Goal: Task Accomplishment & Management: Manage account settings

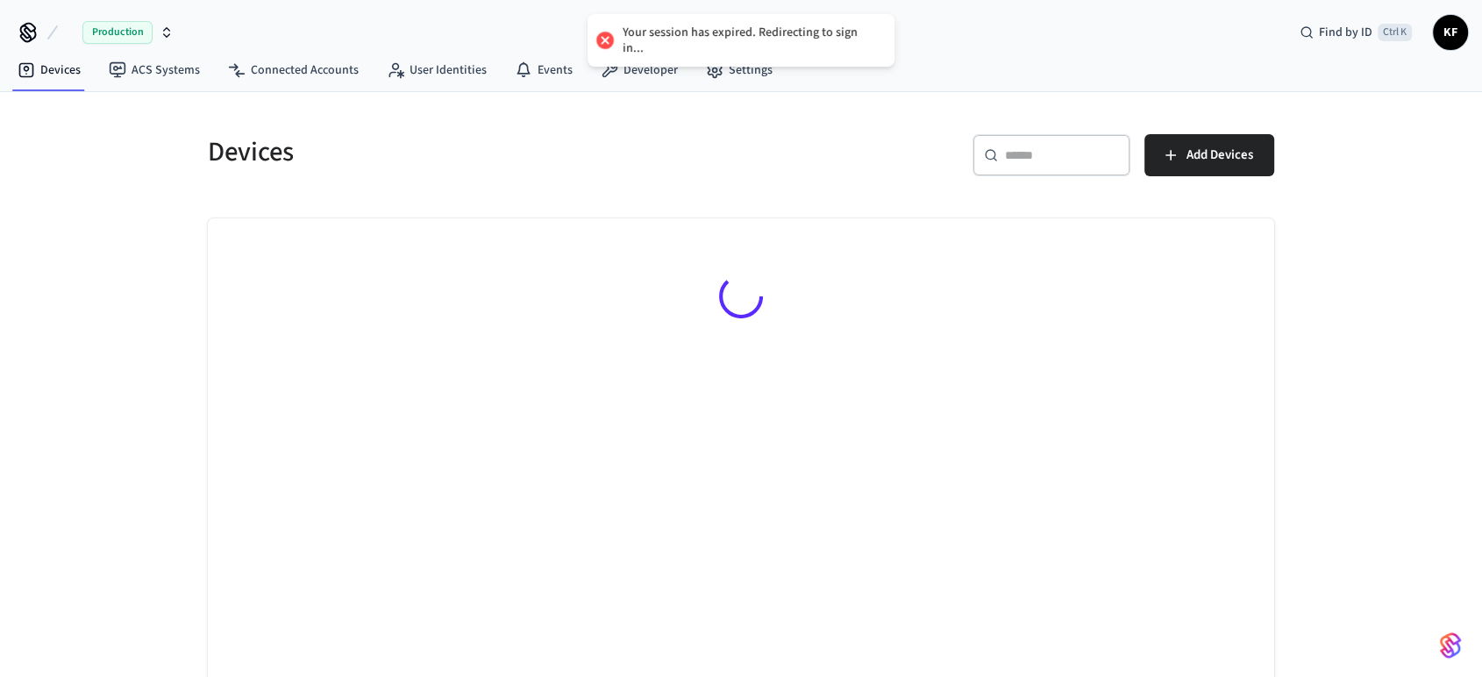
click at [169, 25] on icon "button" at bounding box center [167, 32] width 14 height 14
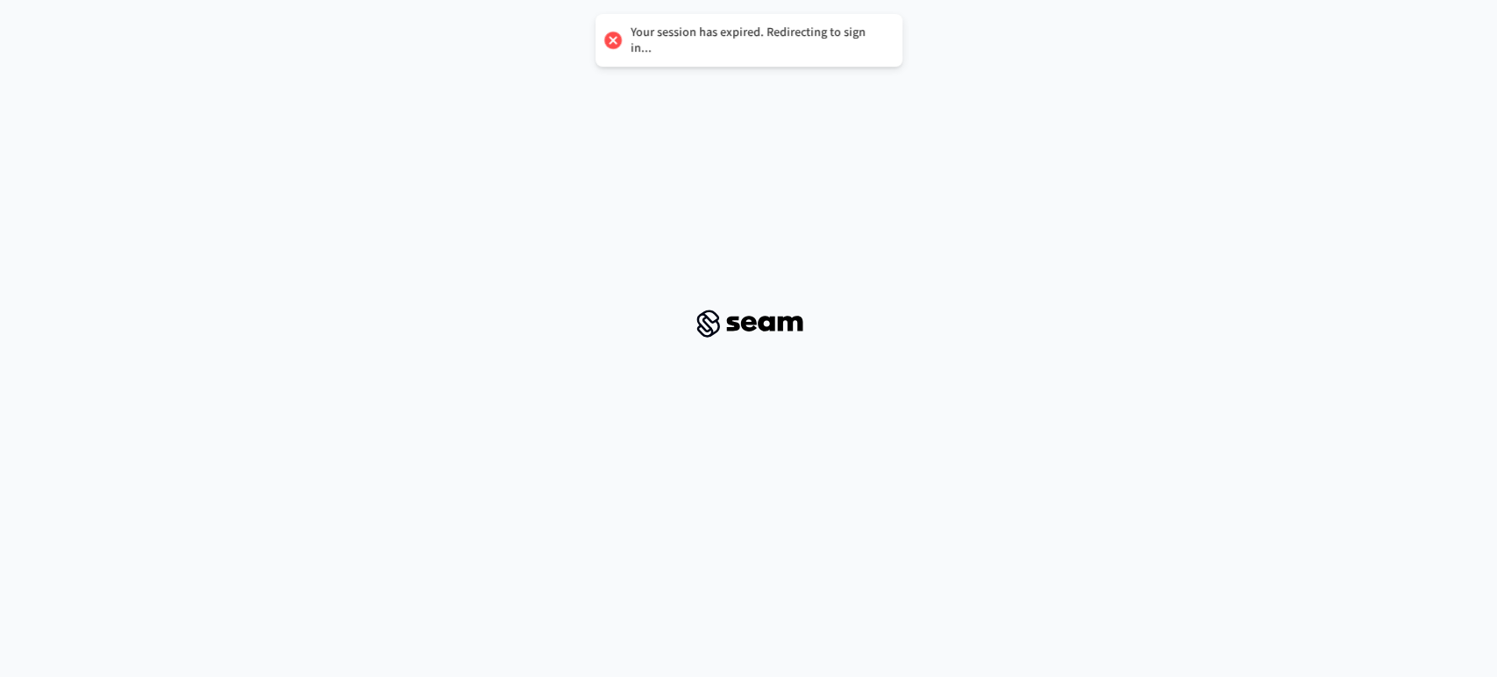
click at [138, 144] on div at bounding box center [748, 323] width 1455 height 619
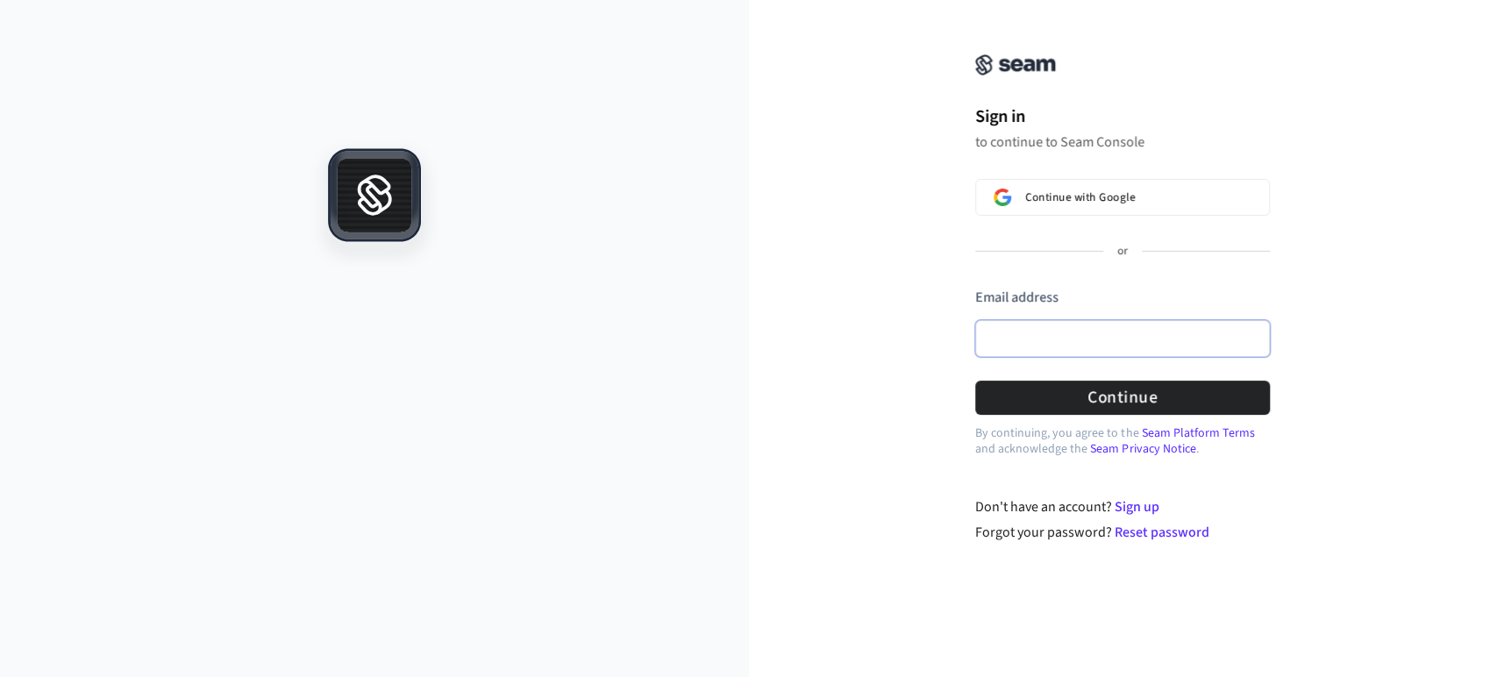
click at [1089, 350] on input "Email address" at bounding box center [1122, 338] width 295 height 37
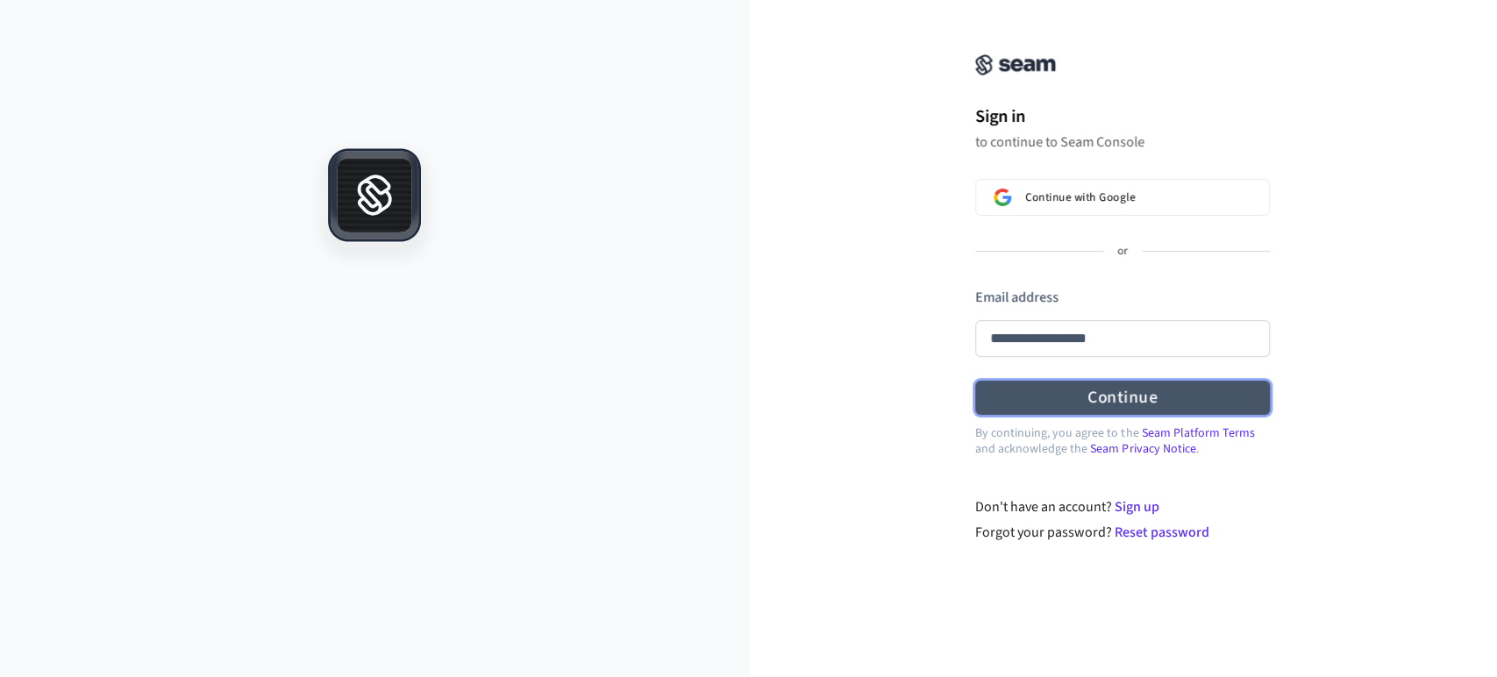
click at [1102, 398] on button "Continue" at bounding box center [1122, 398] width 295 height 34
type input "**********"
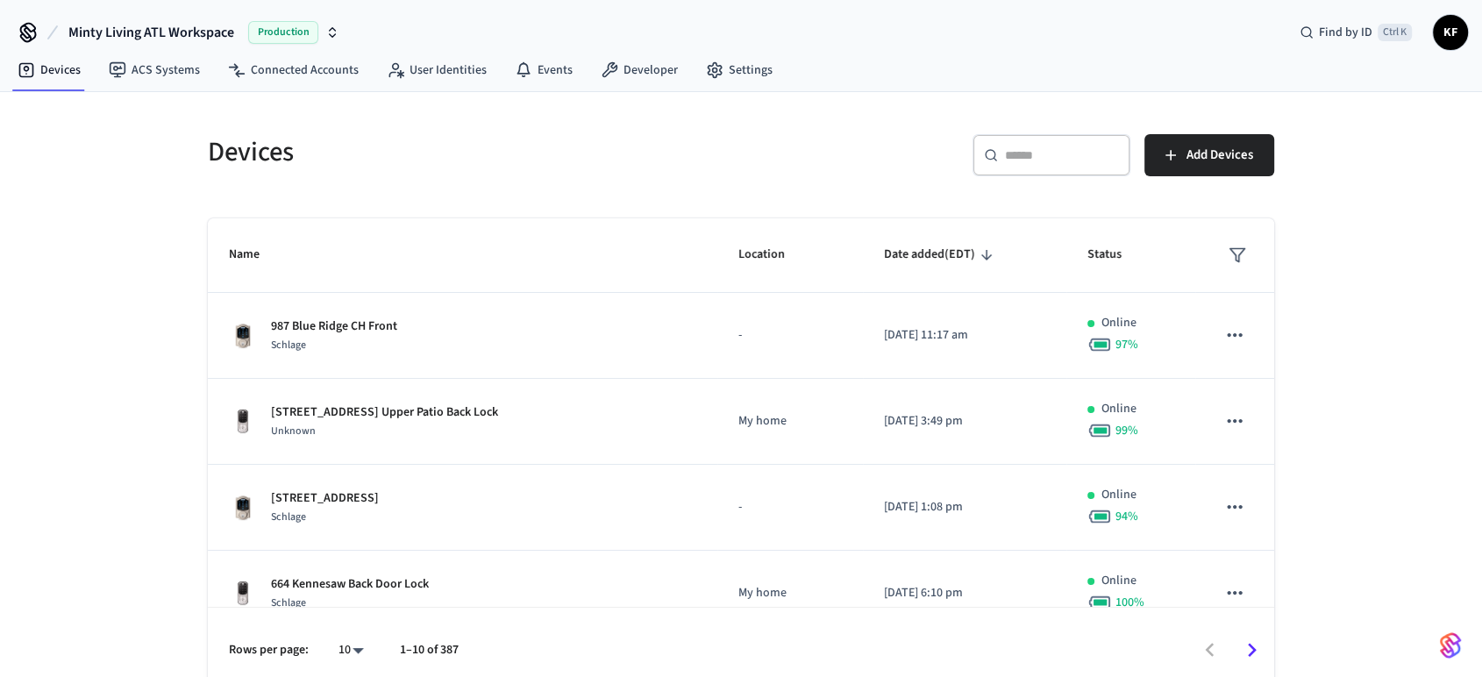
click at [284, 36] on span "Production" at bounding box center [283, 32] width 70 height 23
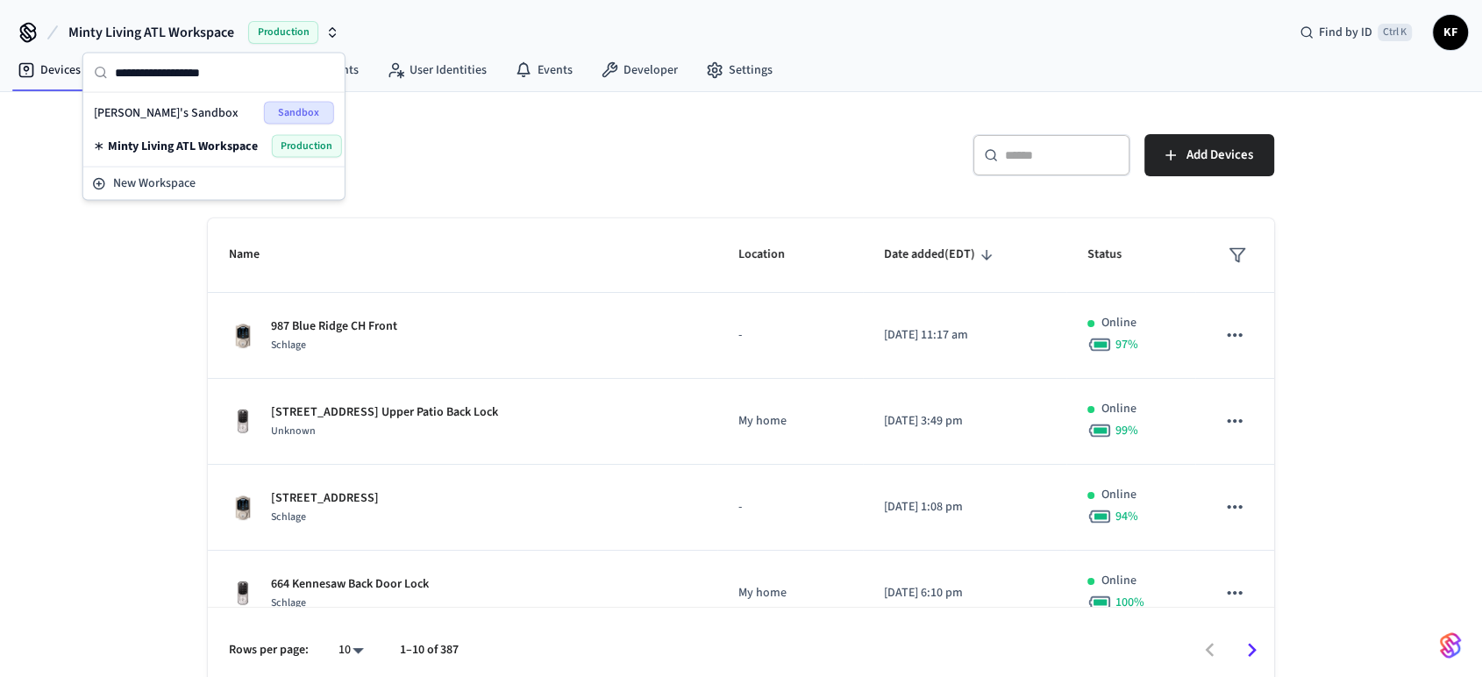
drag, startPoint x: 119, startPoint y: 117, endPoint x: 674, endPoint y: 134, distance: 555.4
click at [674, 134] on div "Devices" at bounding box center [459, 151] width 544 height 77
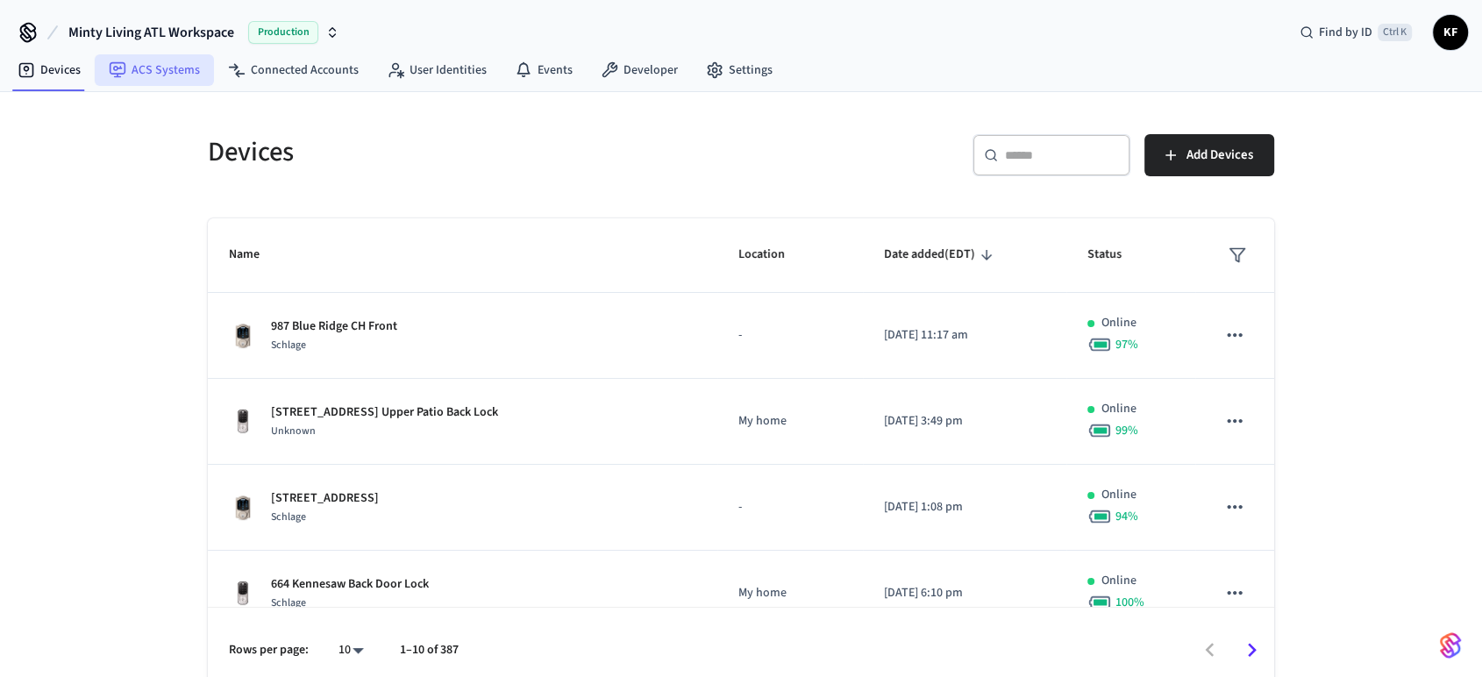
click at [160, 71] on link "ACS Systems" at bounding box center [154, 70] width 119 height 32
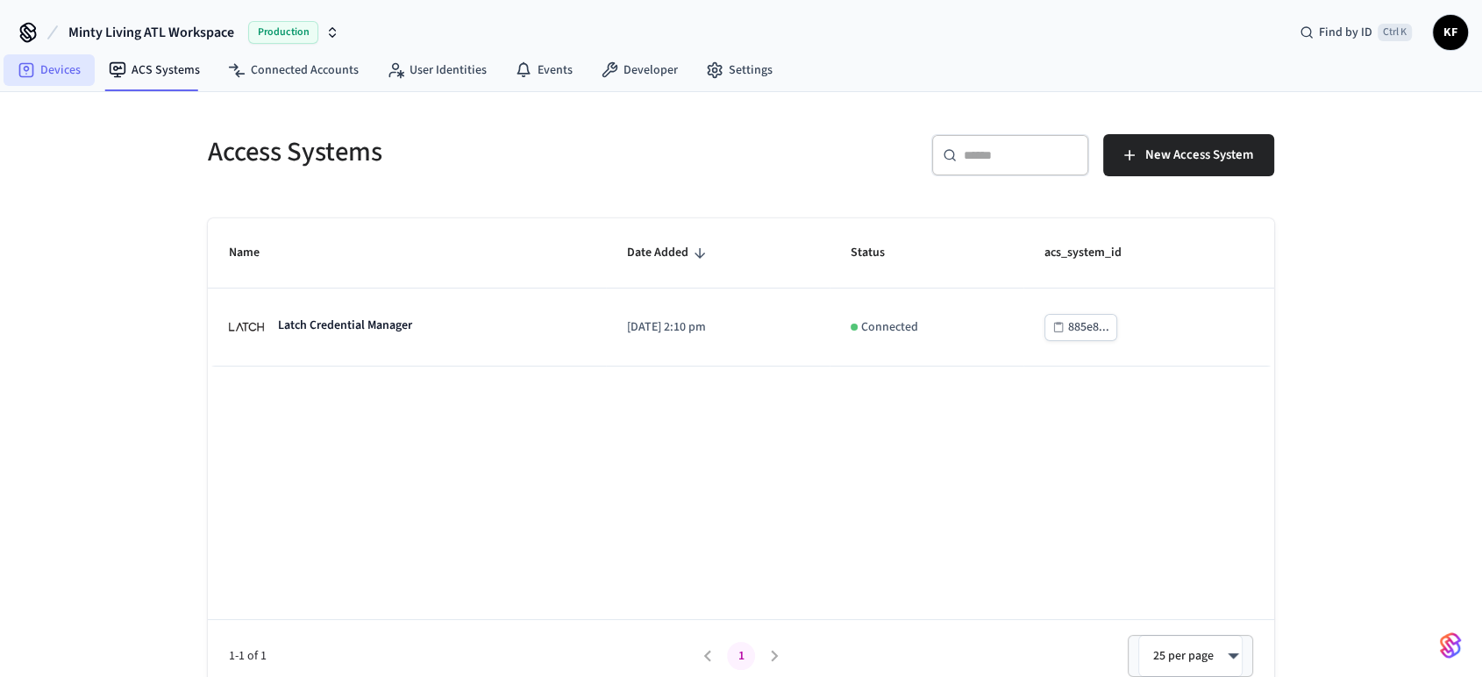
click at [49, 62] on link "Devices" at bounding box center [49, 70] width 91 height 32
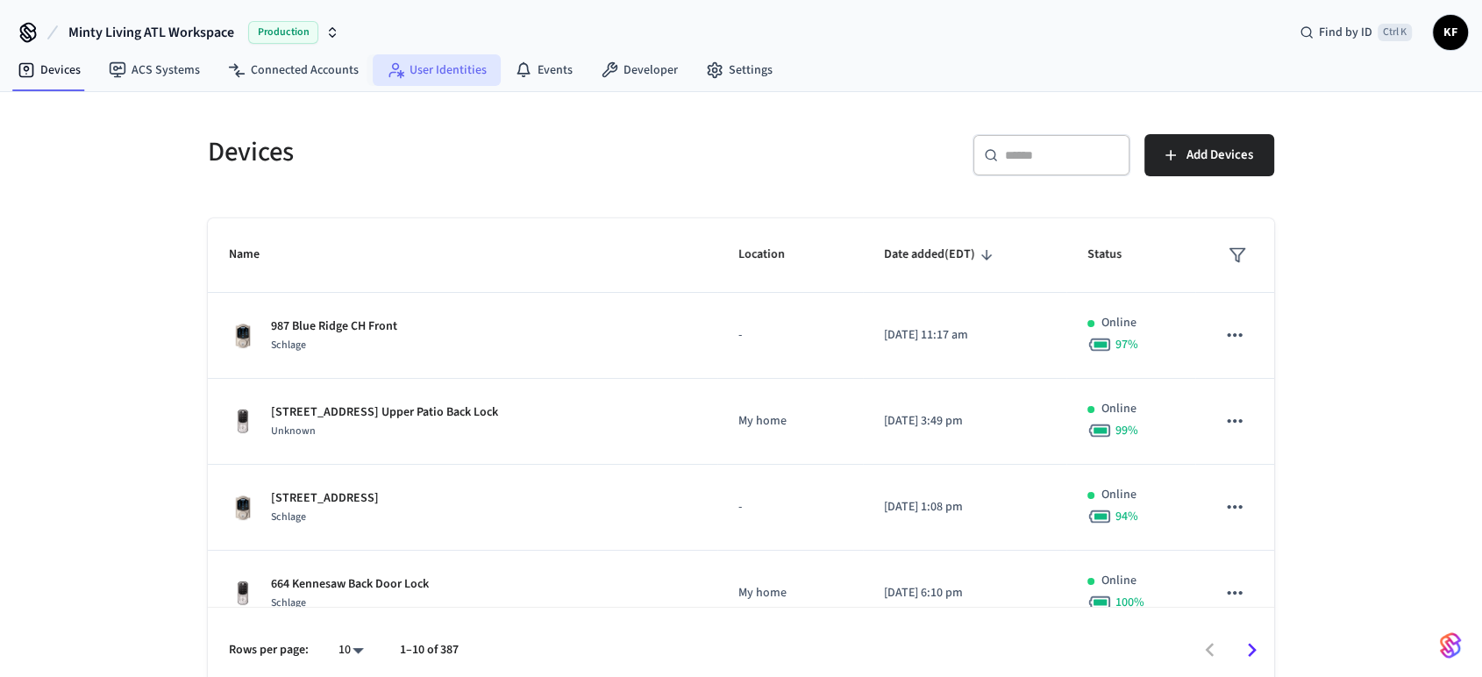
click at [428, 82] on link "User Identities" at bounding box center [437, 70] width 128 height 32
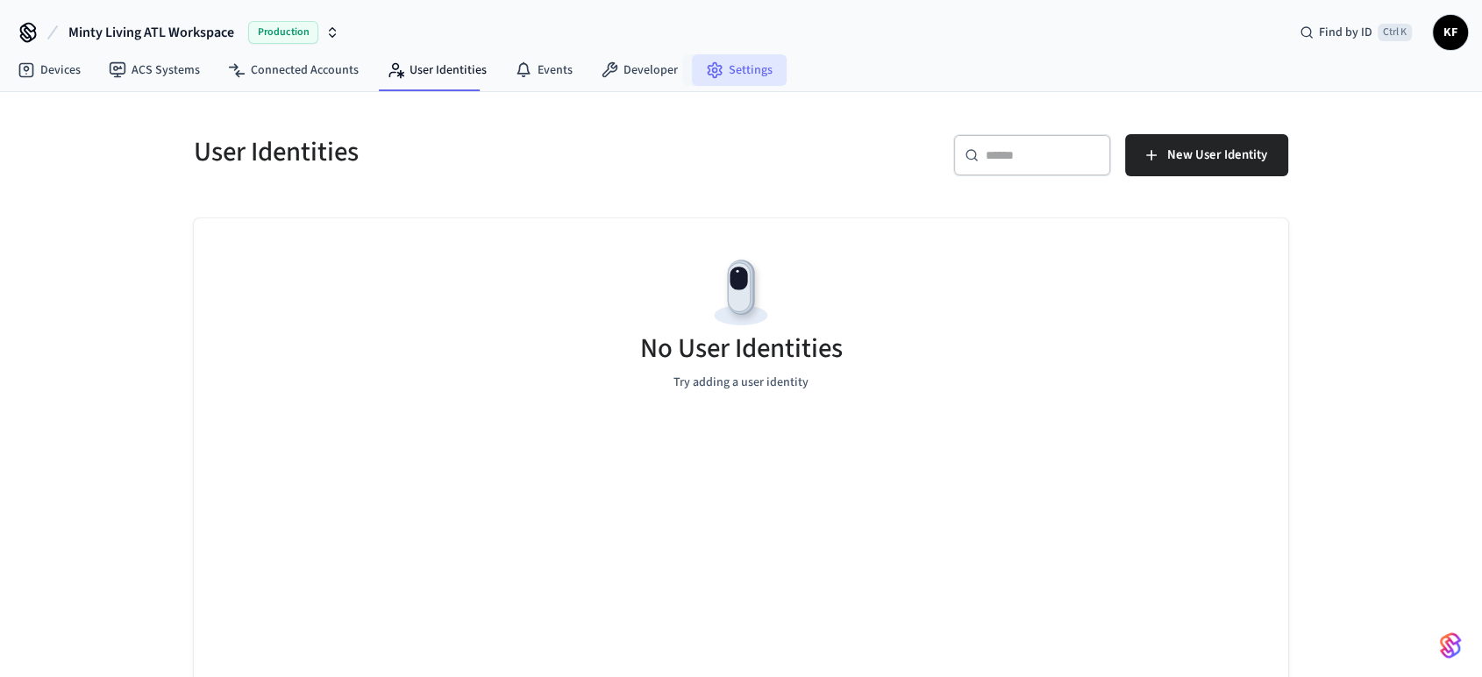
click at [706, 61] on icon at bounding box center [715, 70] width 18 height 18
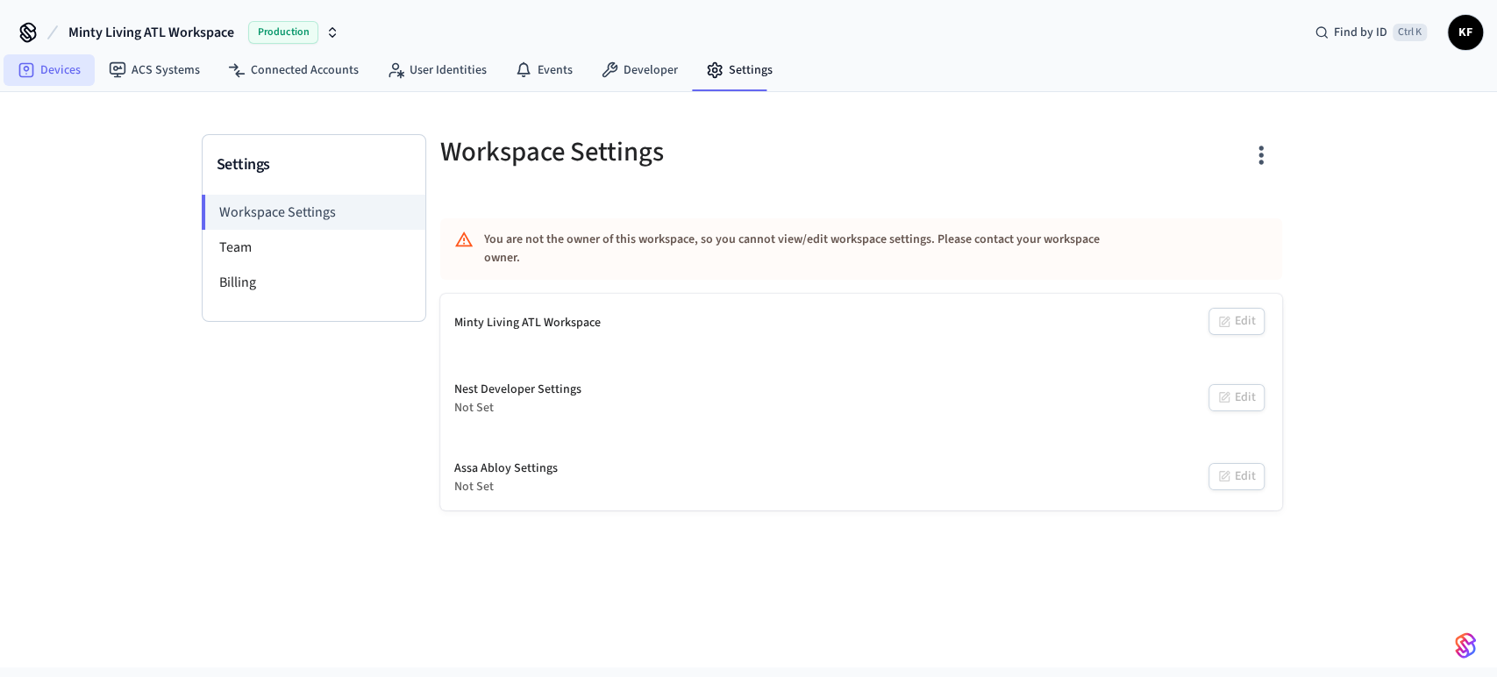
click at [51, 71] on link "Devices" at bounding box center [49, 70] width 91 height 32
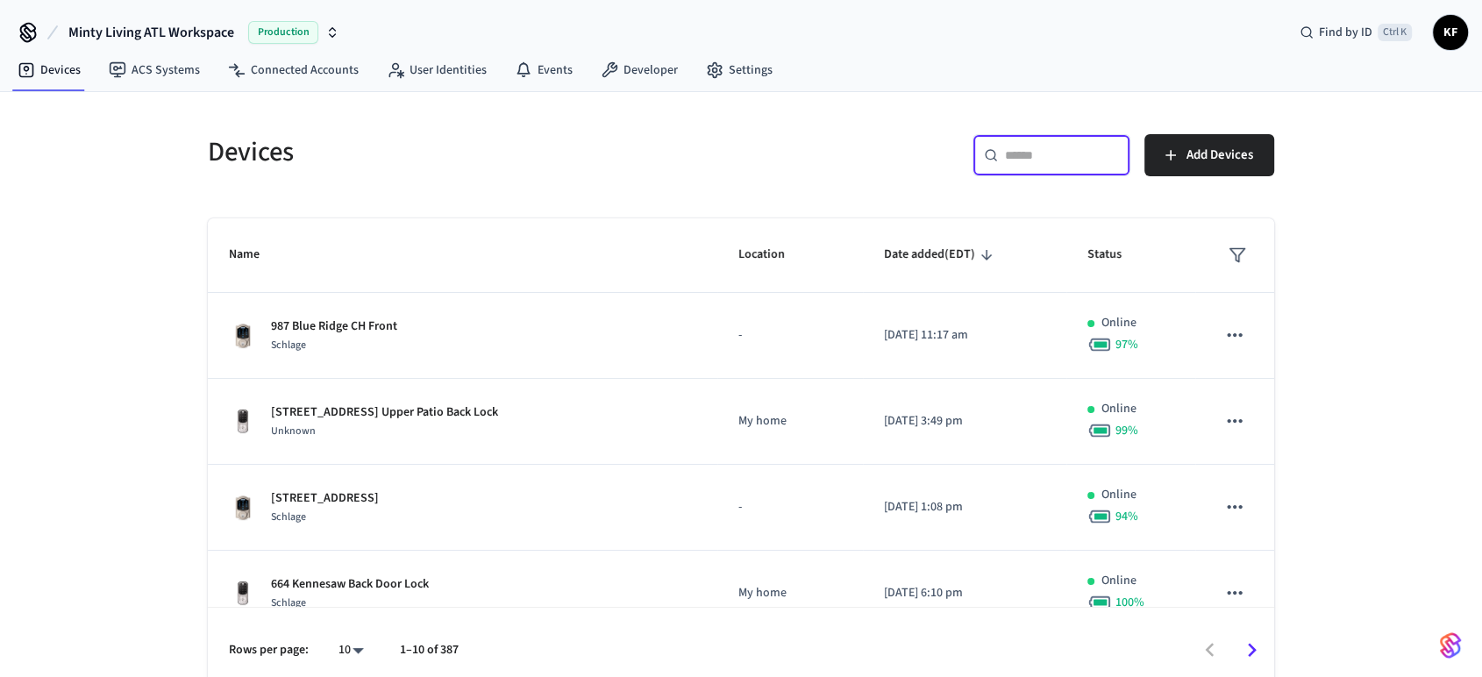
click at [1009, 150] on input "text" at bounding box center [1062, 155] width 114 height 18
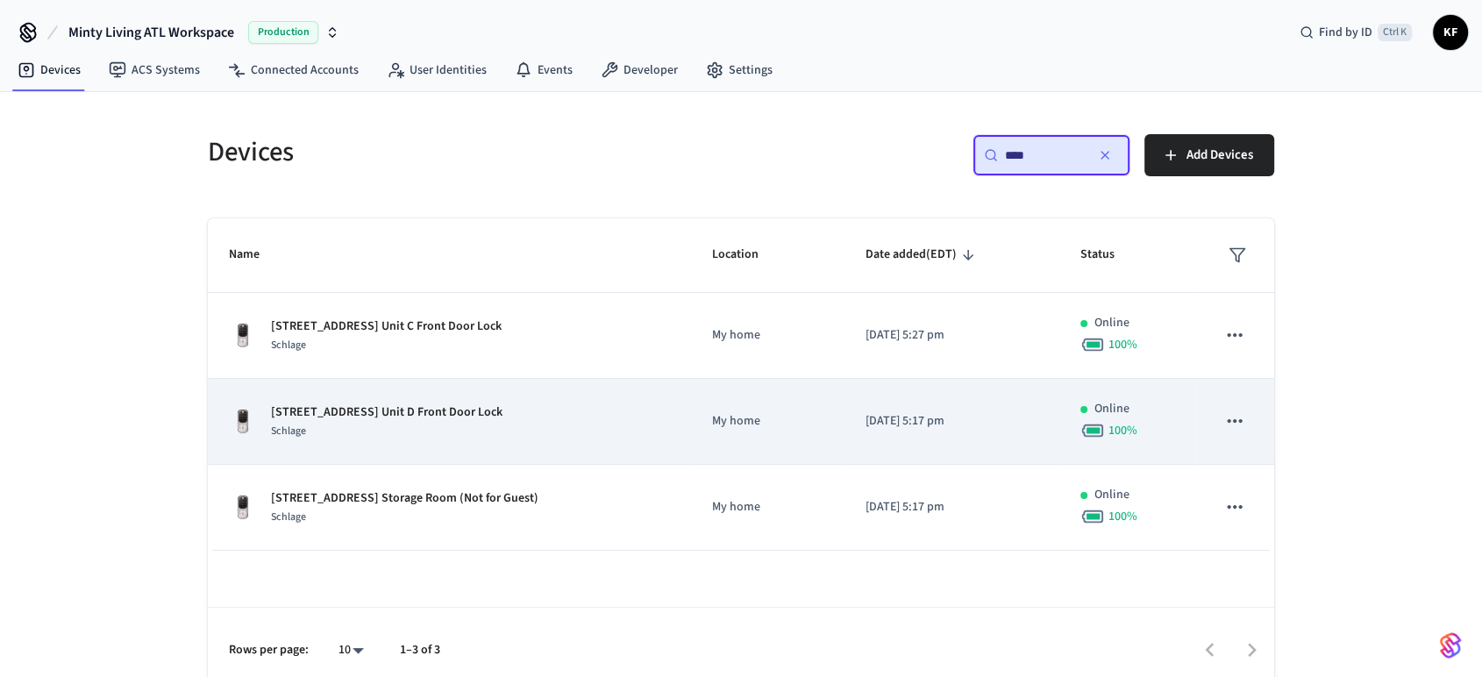
type input "***"
click at [430, 415] on p "[STREET_ADDRESS] Unit D Front Door Lock" at bounding box center [387, 412] width 232 height 18
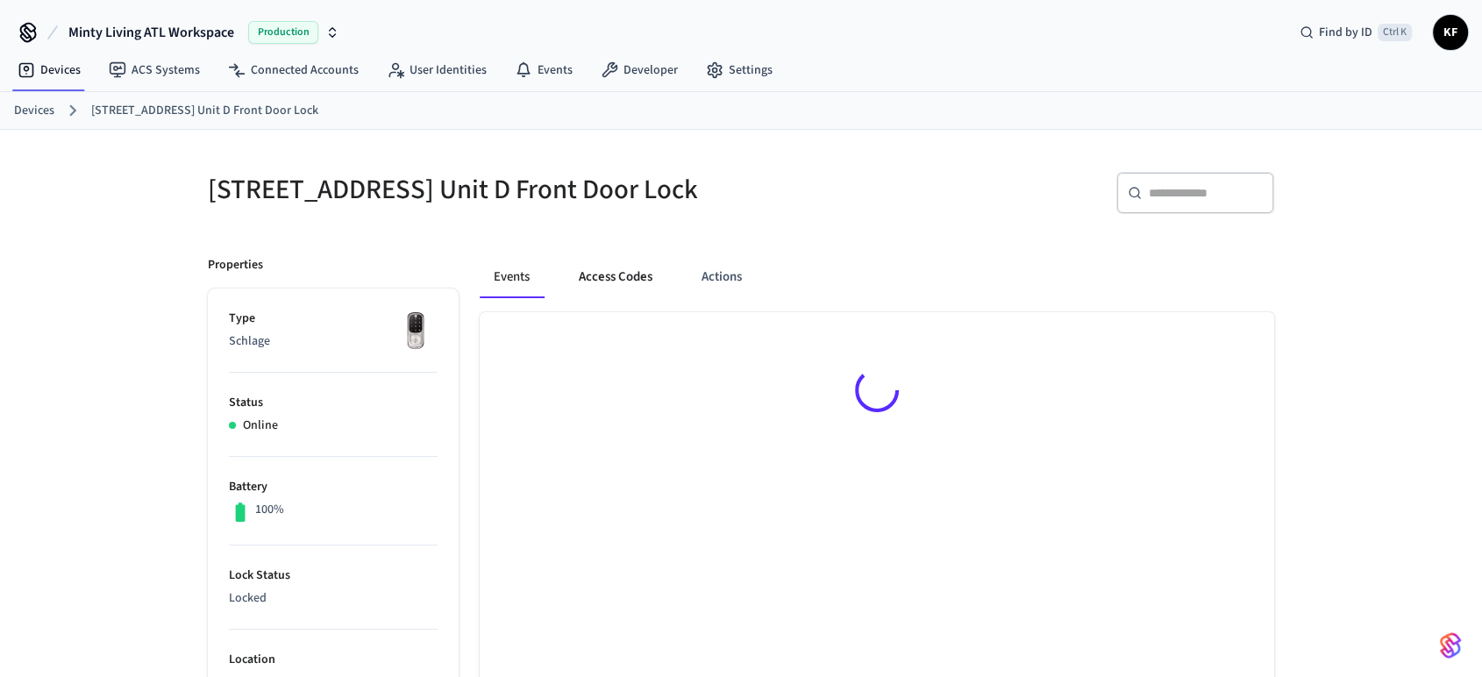
click at [610, 286] on button "Access Codes" at bounding box center [616, 277] width 102 height 42
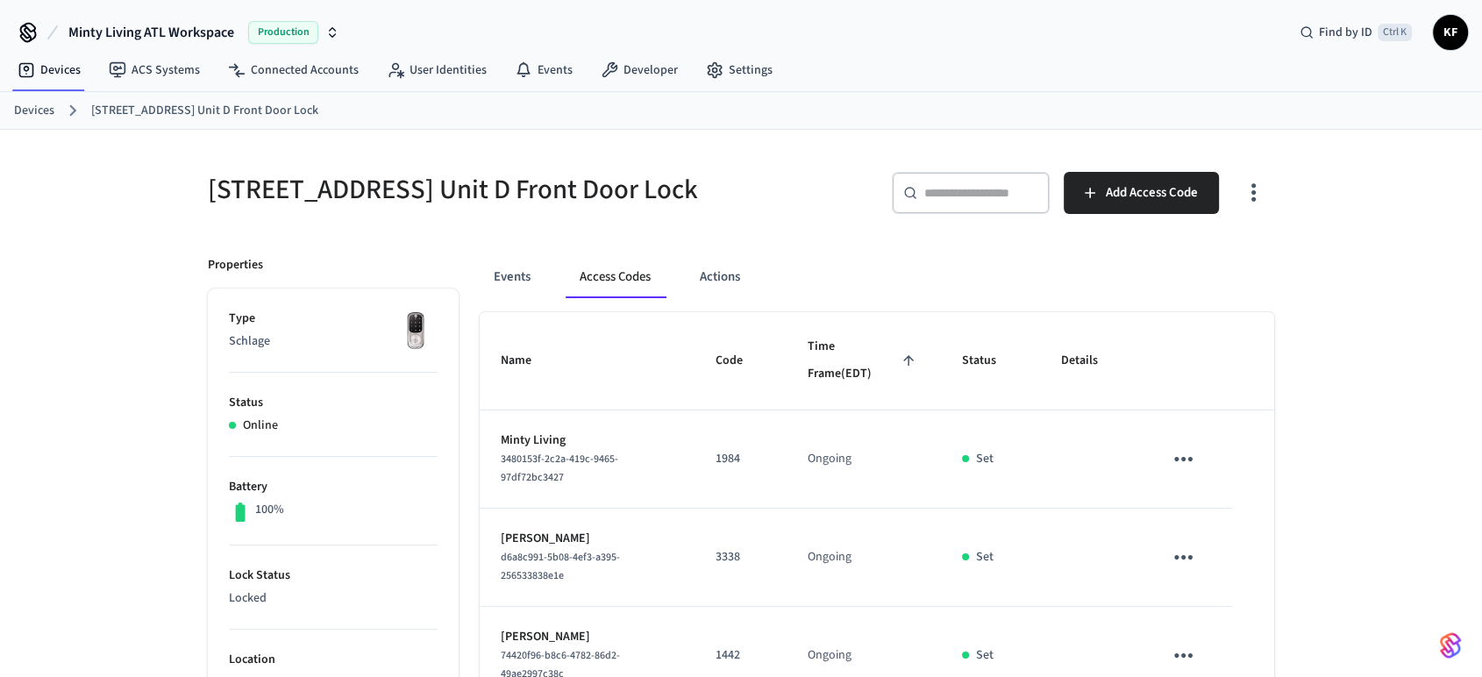
click at [260, 35] on span "Production" at bounding box center [283, 32] width 70 height 23
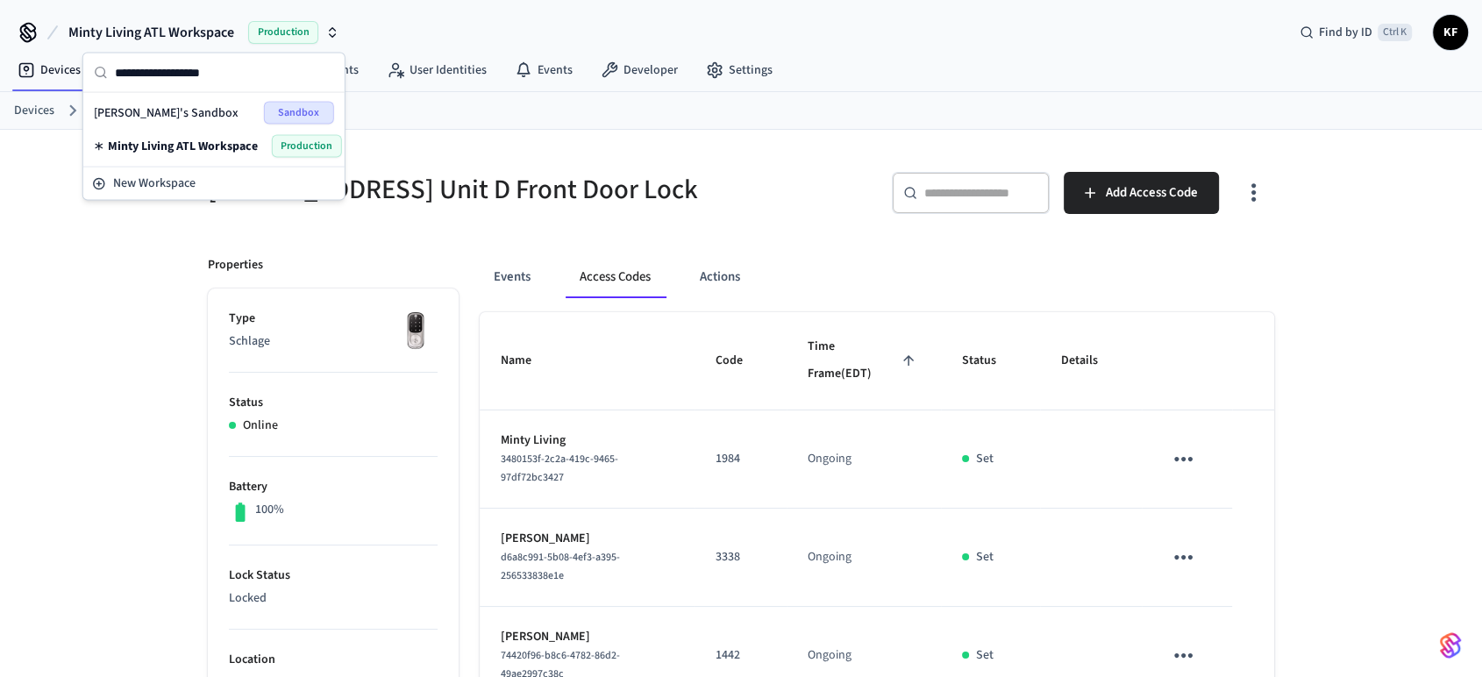
click at [133, 111] on span "[PERSON_NAME]'s Sandbox" at bounding box center [166, 113] width 145 height 18
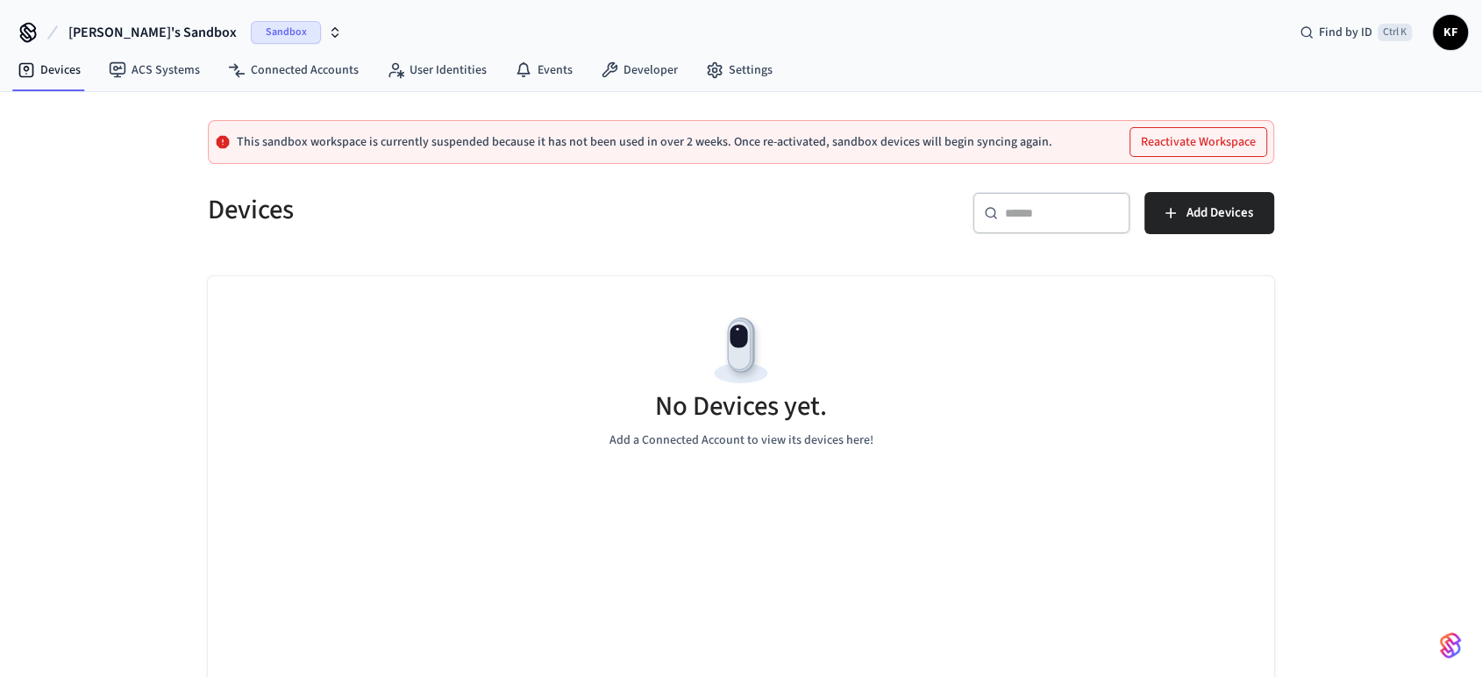
click at [1444, 40] on span "KF" at bounding box center [1451, 33] width 32 height 32
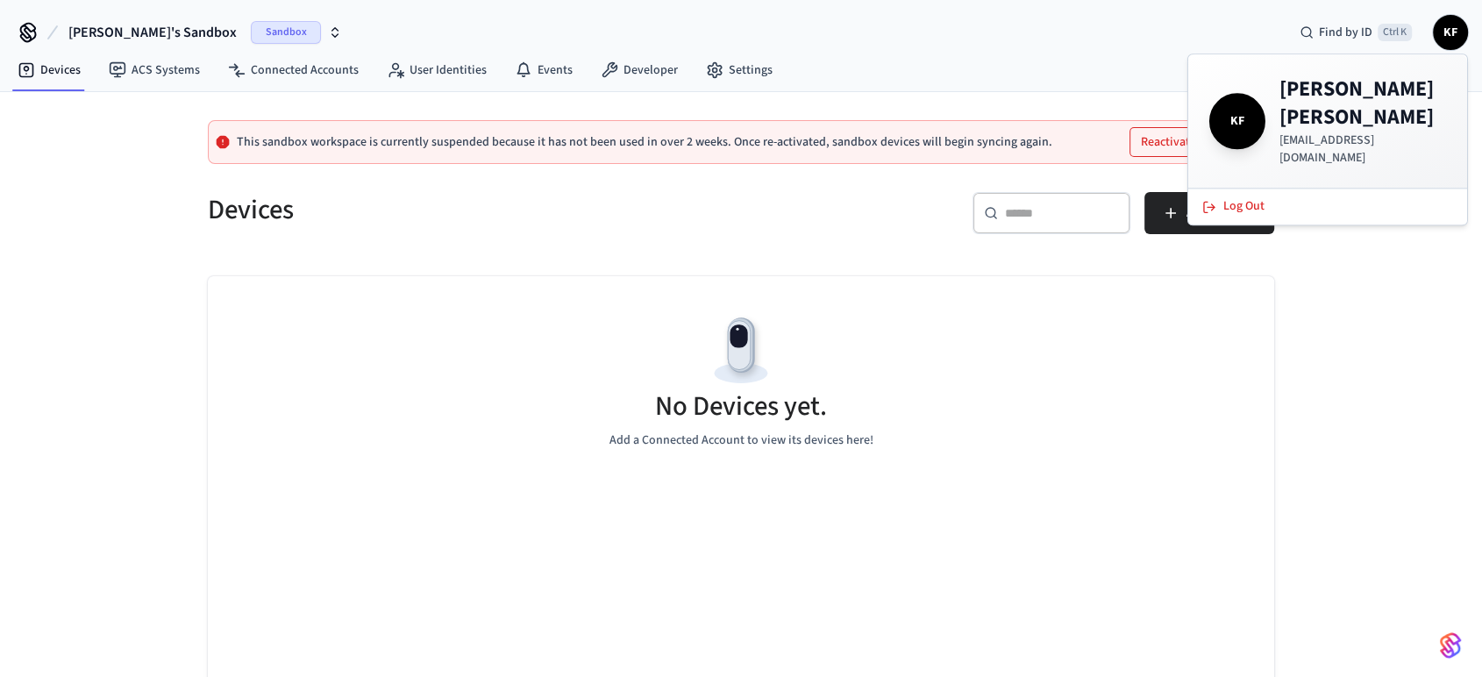
click at [125, 32] on span "[PERSON_NAME]'s Sandbox" at bounding box center [152, 32] width 168 height 21
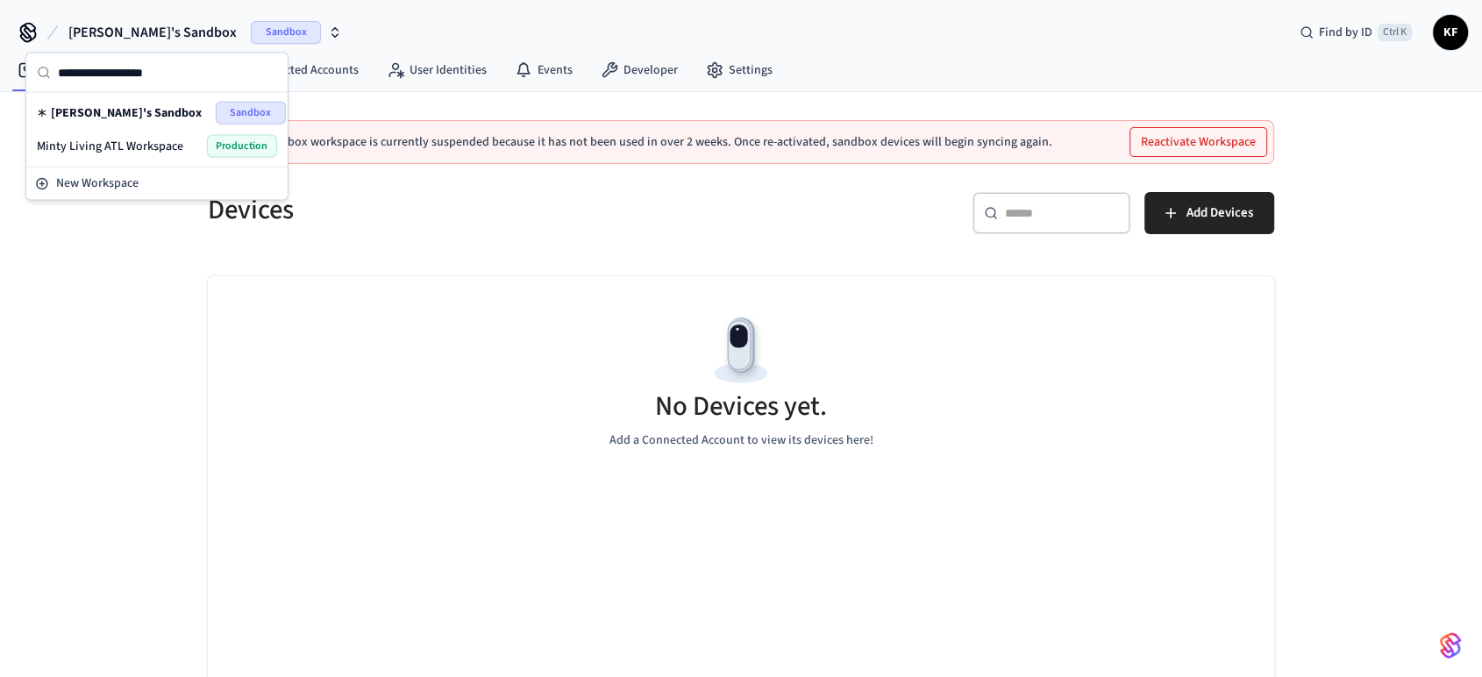
click at [232, 106] on span "Sandbox" at bounding box center [251, 113] width 70 height 23
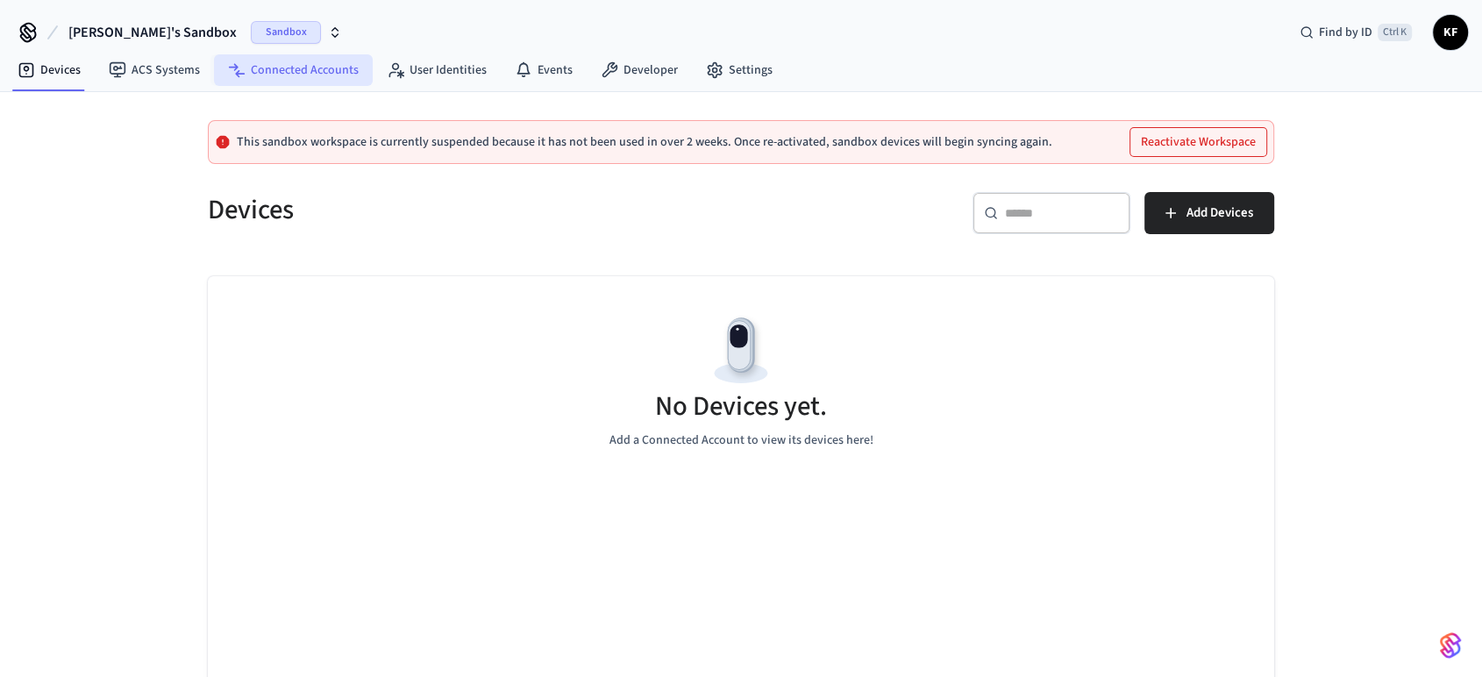
click at [283, 68] on link "Connected Accounts" at bounding box center [293, 70] width 159 height 32
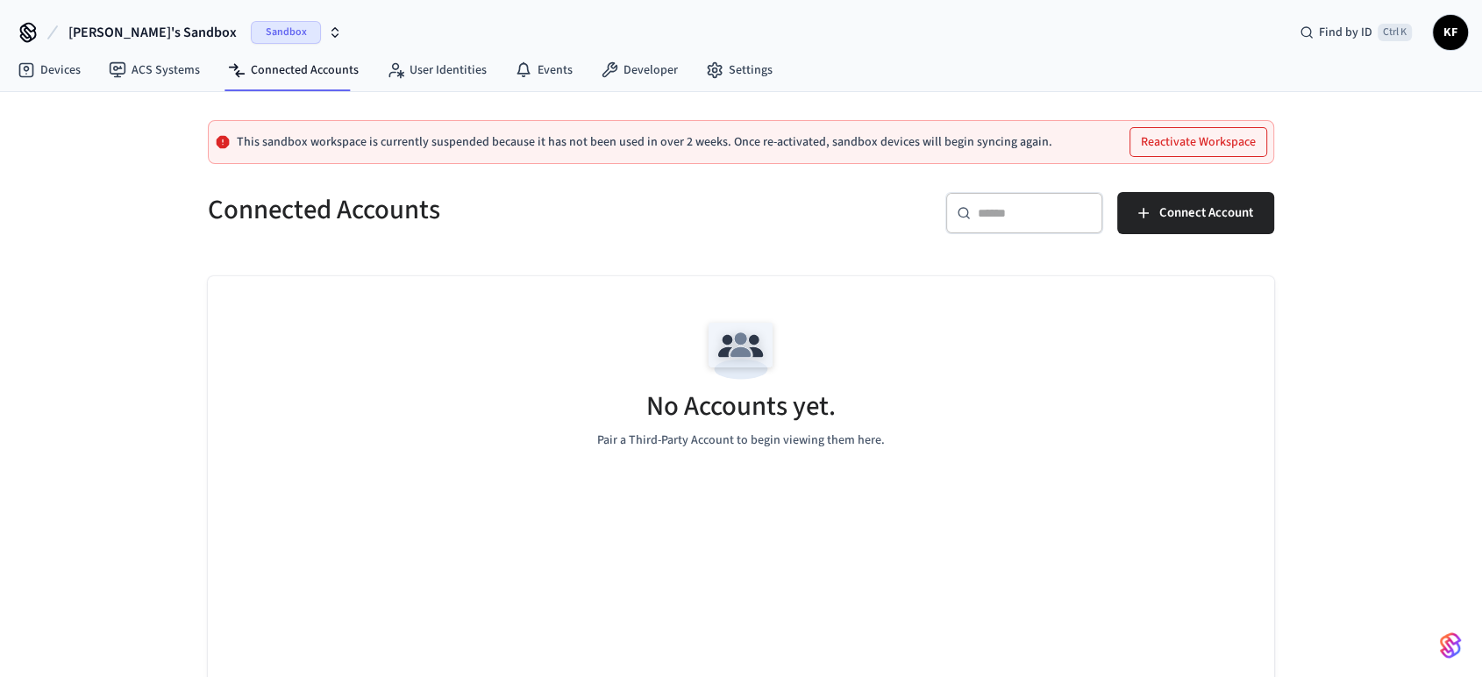
click at [328, 36] on icon "button" at bounding box center [335, 32] width 14 height 14
click at [426, 356] on div "No Accounts yet. Pair a Third-Party Account to begin viewing them here." at bounding box center [741, 380] width 1066 height 209
click at [153, 68] on link "ACS Systems" at bounding box center [154, 70] width 119 height 32
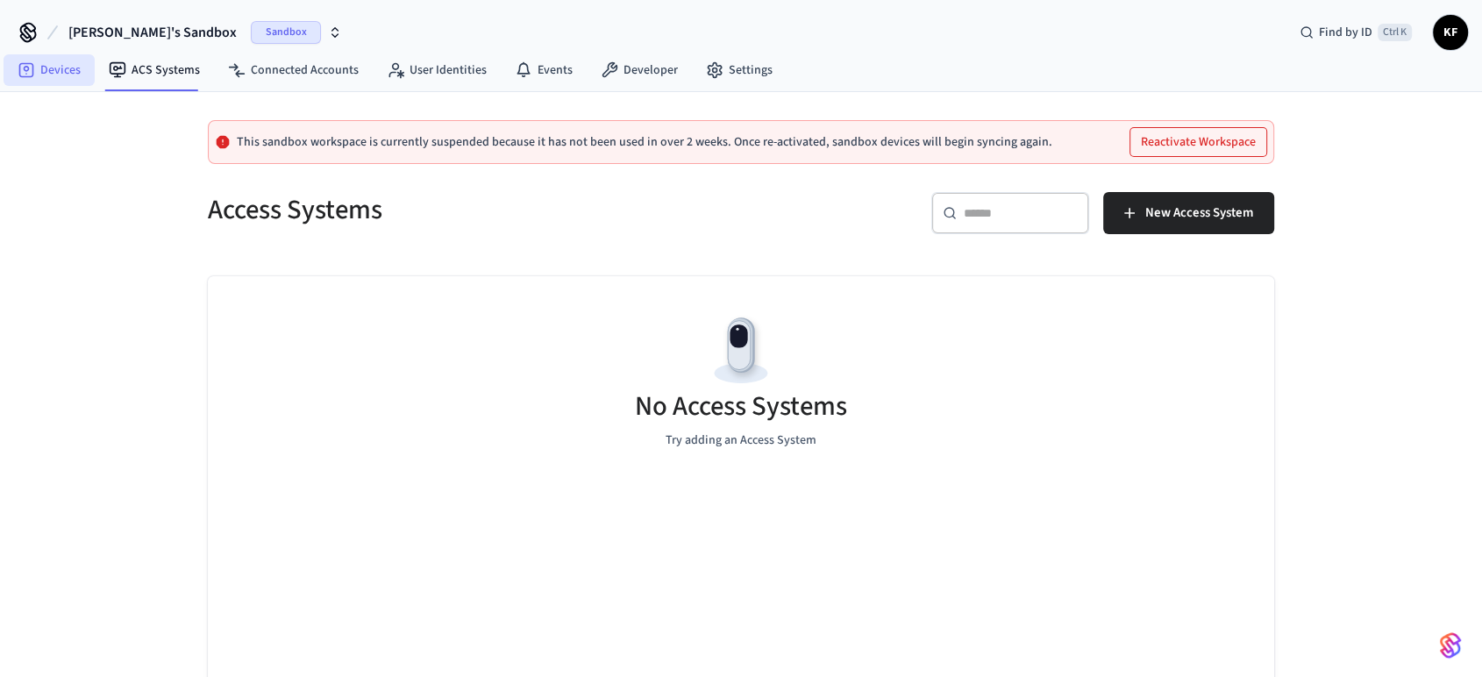
click at [42, 64] on link "Devices" at bounding box center [49, 70] width 91 height 32
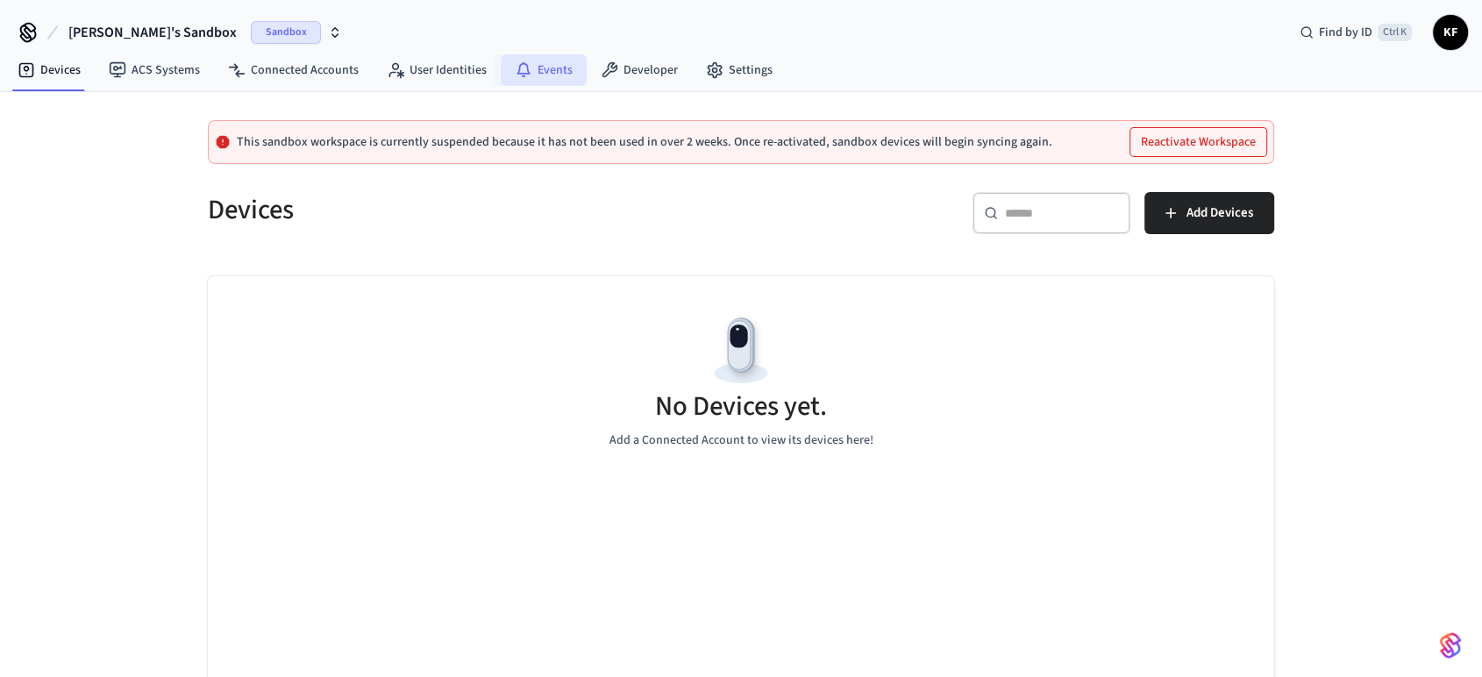
click at [515, 68] on icon at bounding box center [524, 70] width 18 height 18
click at [645, 62] on link "Developer" at bounding box center [639, 70] width 105 height 32
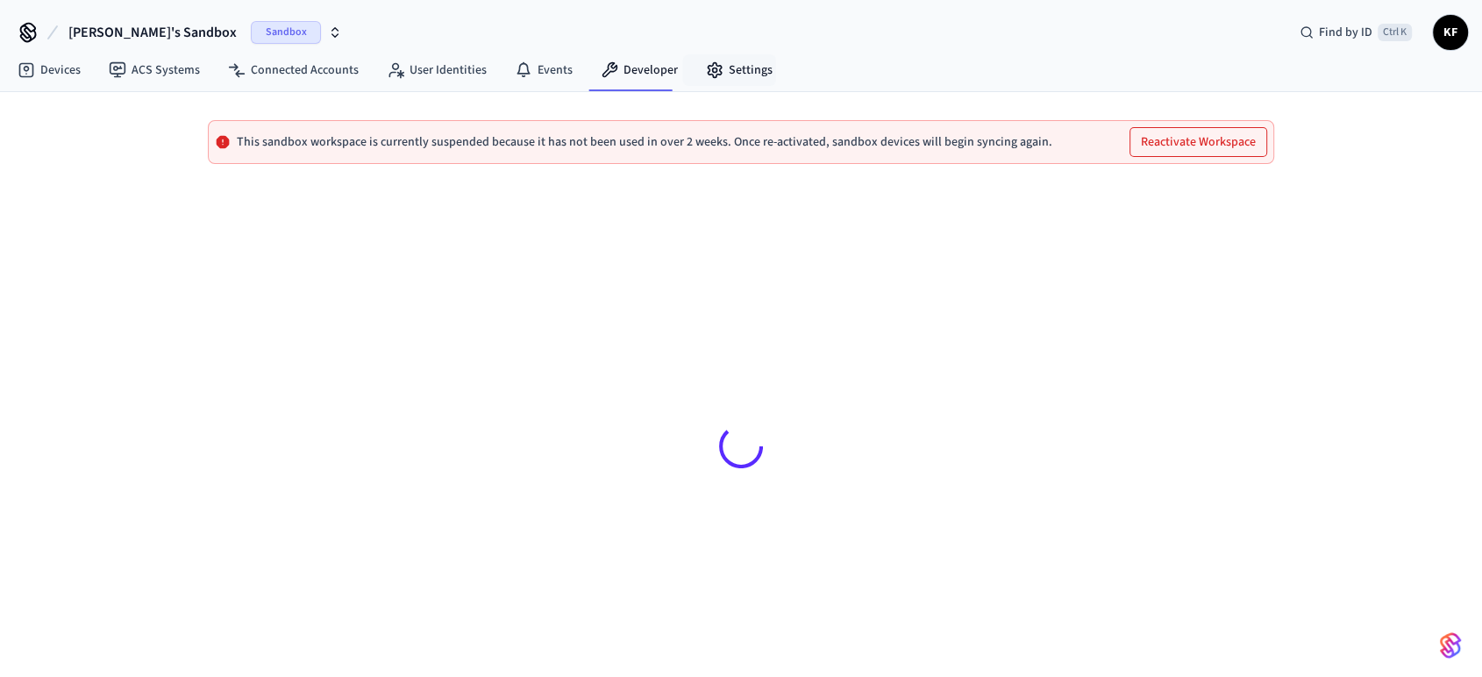
click at [709, 62] on icon at bounding box center [715, 70] width 18 height 18
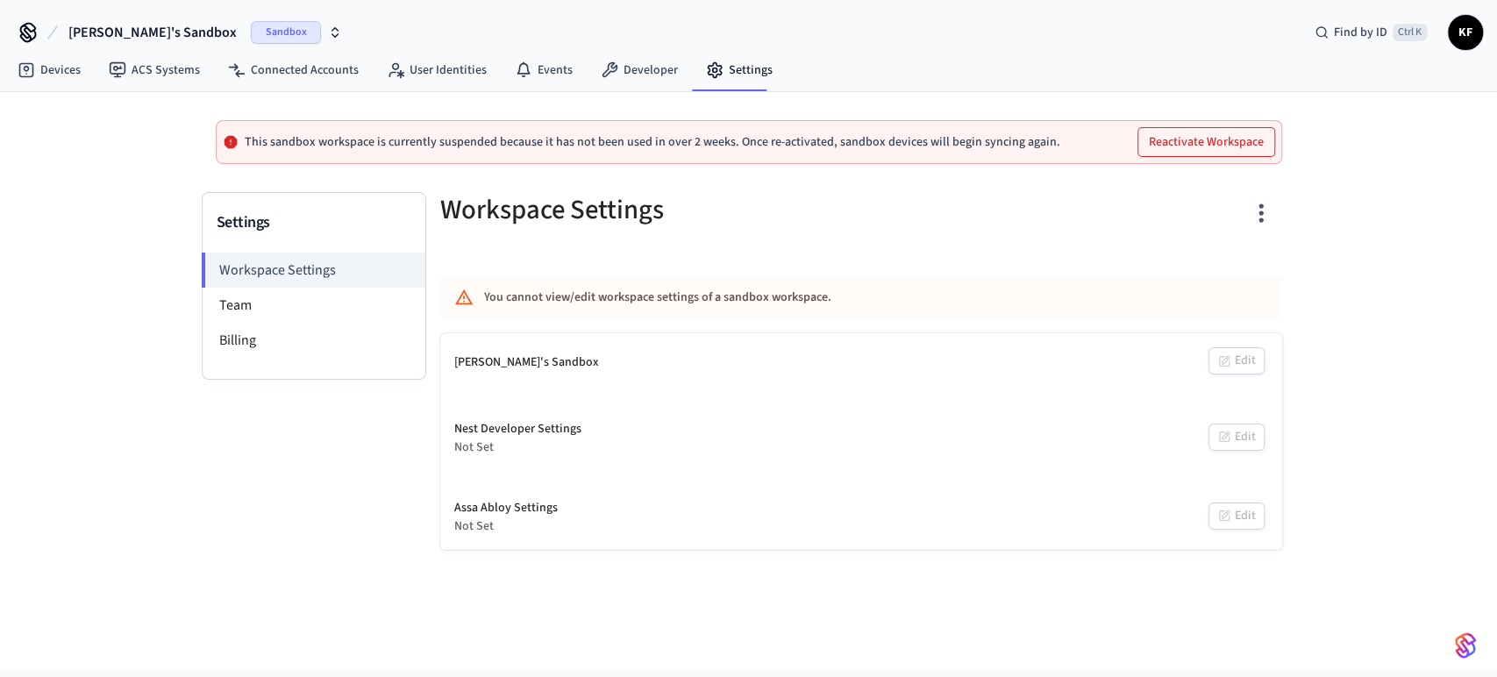
click at [1256, 222] on icon "button" at bounding box center [1260, 212] width 27 height 27
click at [1176, 376] on div "Delete Workspace" at bounding box center [1194, 379] width 122 height 18
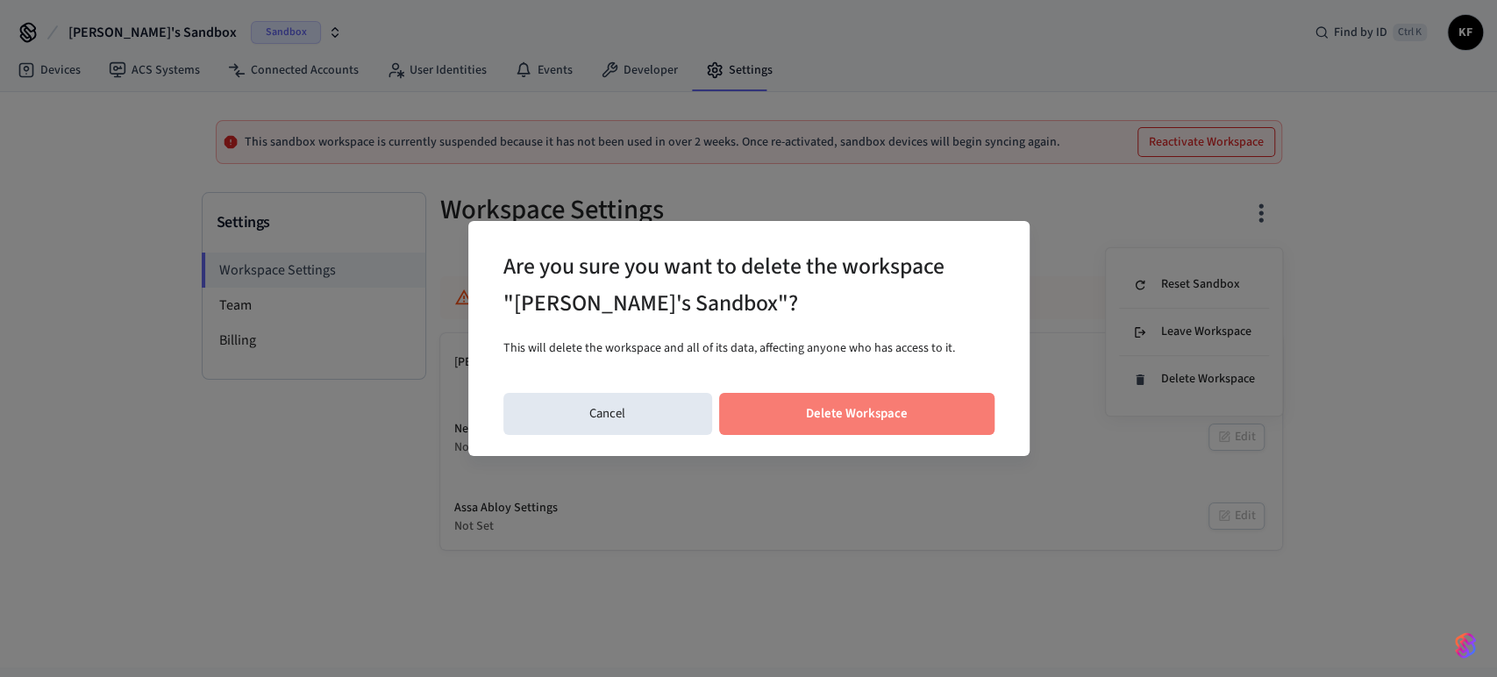
click at [861, 415] on button "Delete Workspace" at bounding box center [856, 414] width 275 height 42
